Goal: Transaction & Acquisition: Purchase product/service

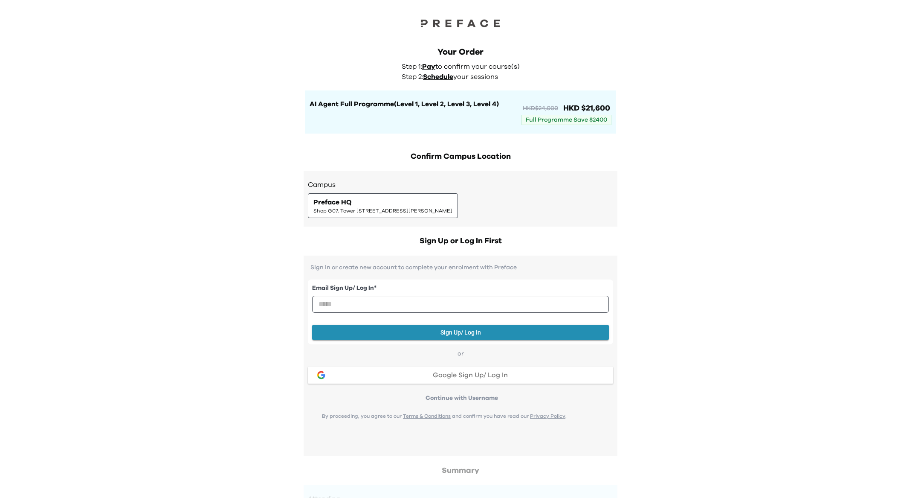
drag, startPoint x: 513, startPoint y: 205, endPoint x: 513, endPoint y: 177, distance: 28.6
click at [452, 204] on div "Preface HQ Shop G07, Tower 535, 535 Jaffe Road, Causeway Bay | 銅鑼灣謝斐道535號Tower …" at bounding box center [382, 205] width 139 height 17
